Goal: Task Accomplishment & Management: Manage account settings

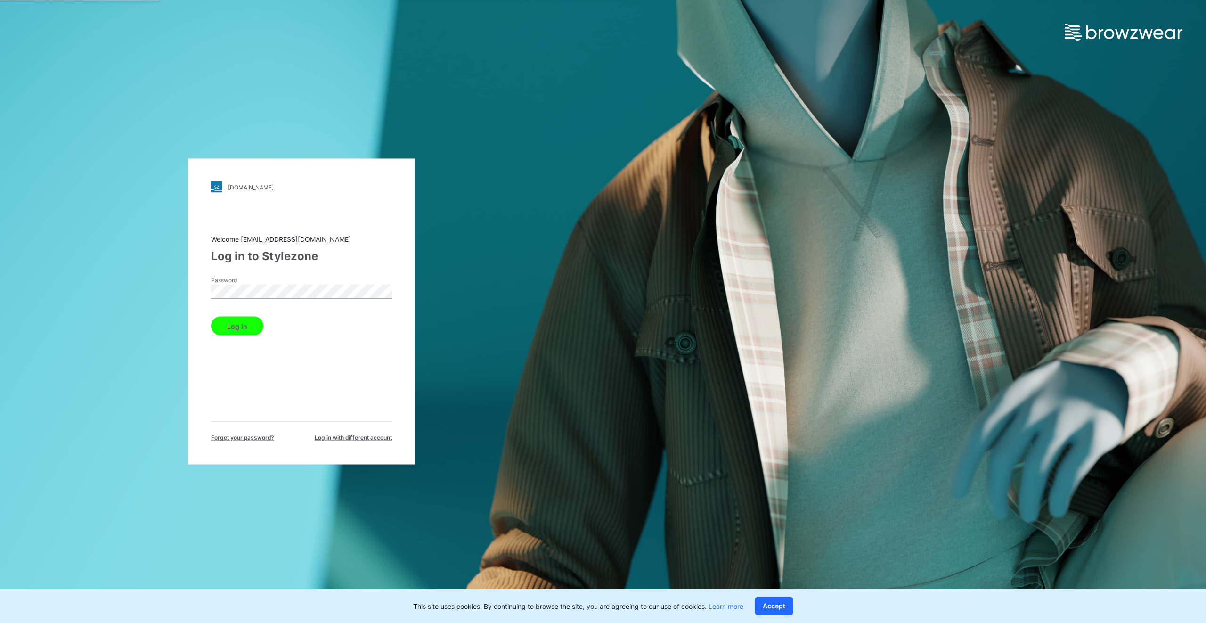
click at [241, 322] on button "Log in" at bounding box center [237, 326] width 52 height 19
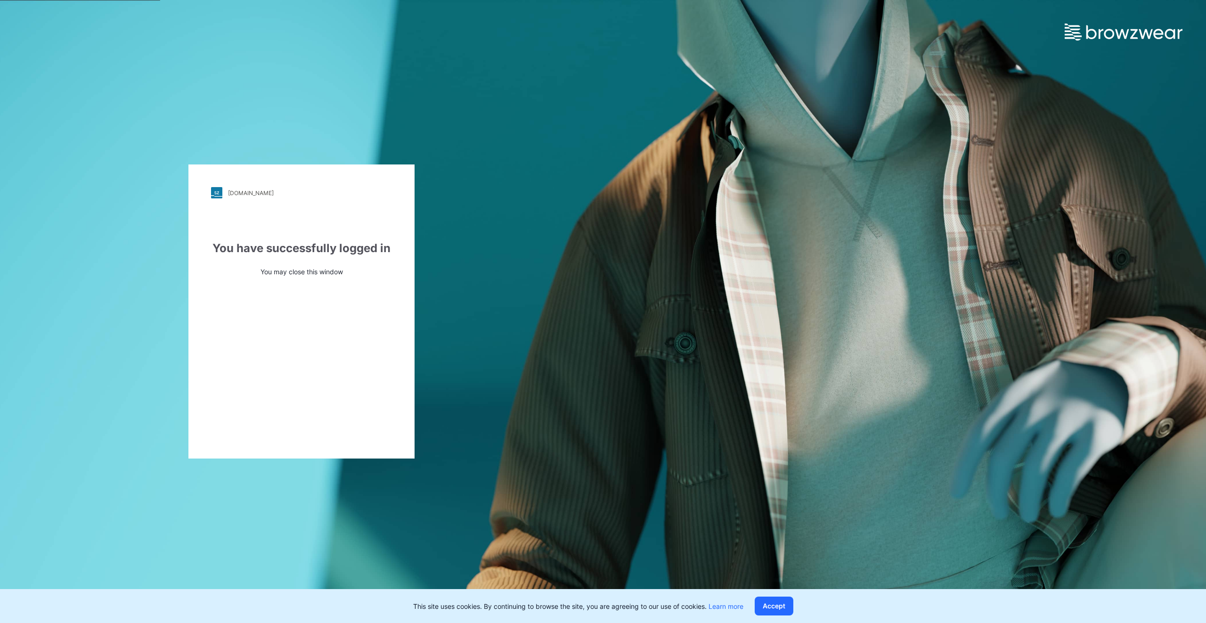
drag, startPoint x: 866, startPoint y: 616, endPoint x: 804, endPoint y: 611, distance: 62.4
click at [866, 616] on div "This site uses cookies. By continuing to browse the site, you are agreeing to o…" at bounding box center [603, 606] width 1206 height 34
click at [773, 599] on button "Accept" at bounding box center [774, 605] width 39 height 19
